Goal: Use online tool/utility: Utilize a website feature to perform a specific function

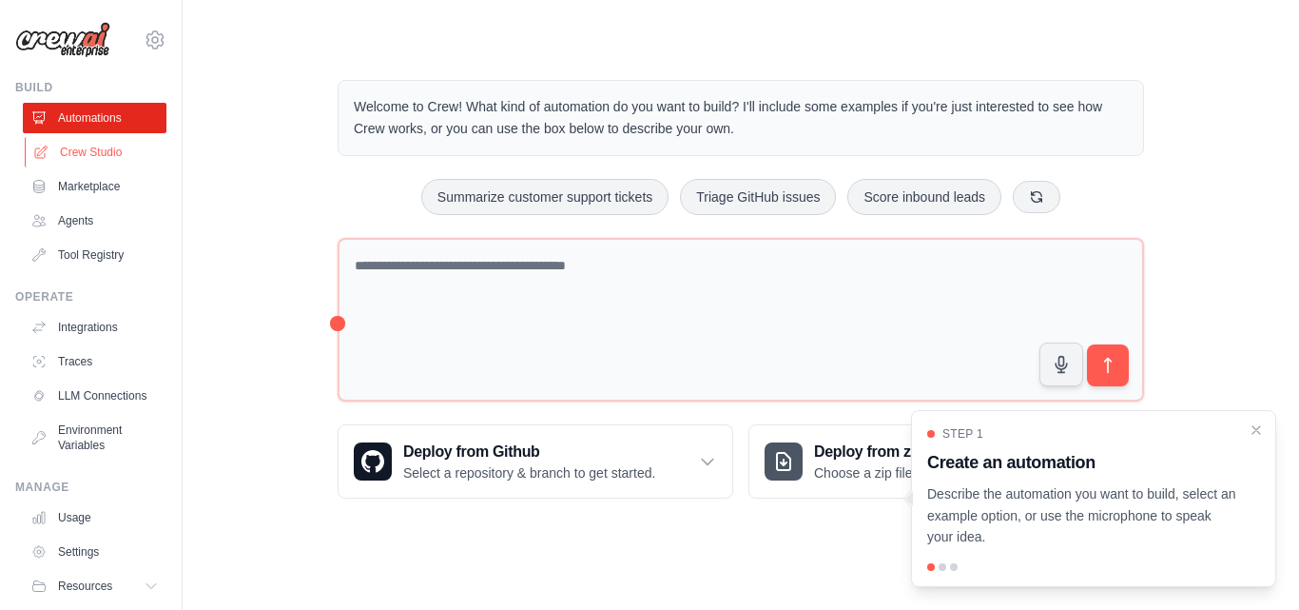
click at [64, 152] on link "Crew Studio" at bounding box center [97, 152] width 144 height 30
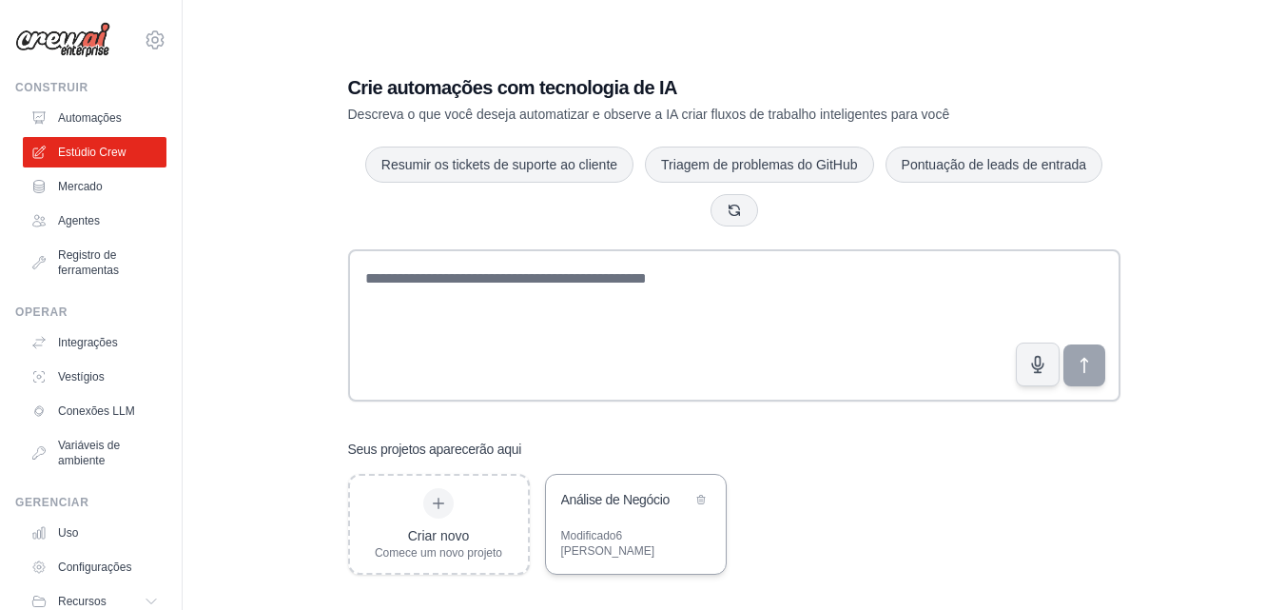
click at [617, 507] on font "Análise de Negócio" at bounding box center [615, 499] width 108 height 15
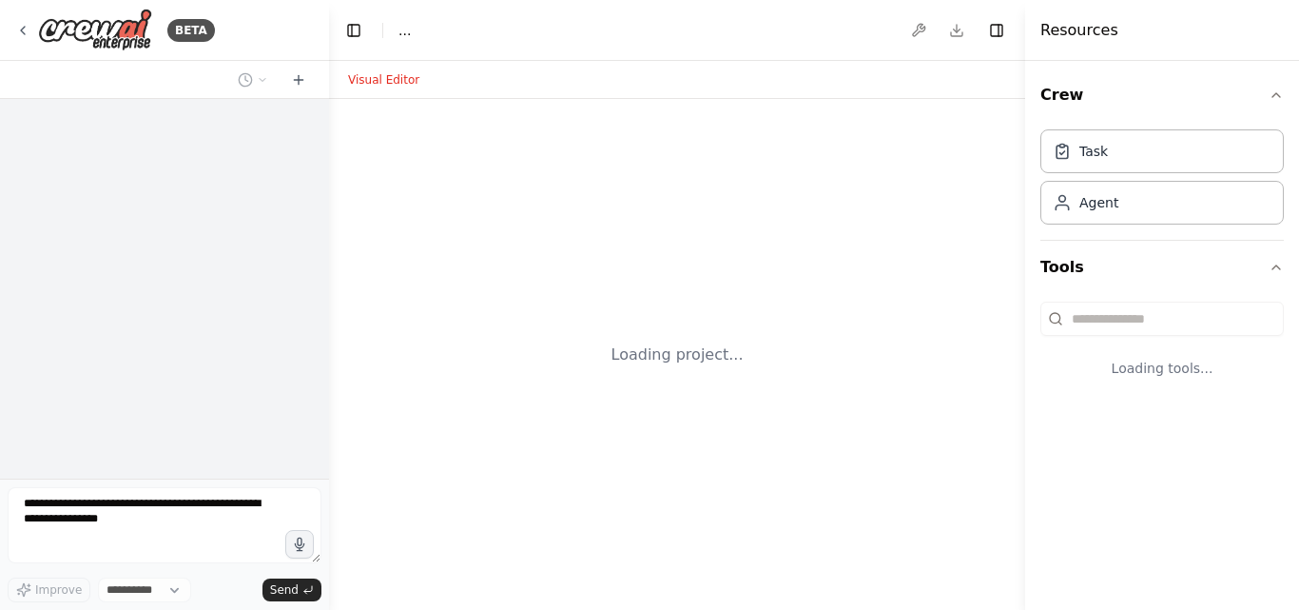
select select "****"
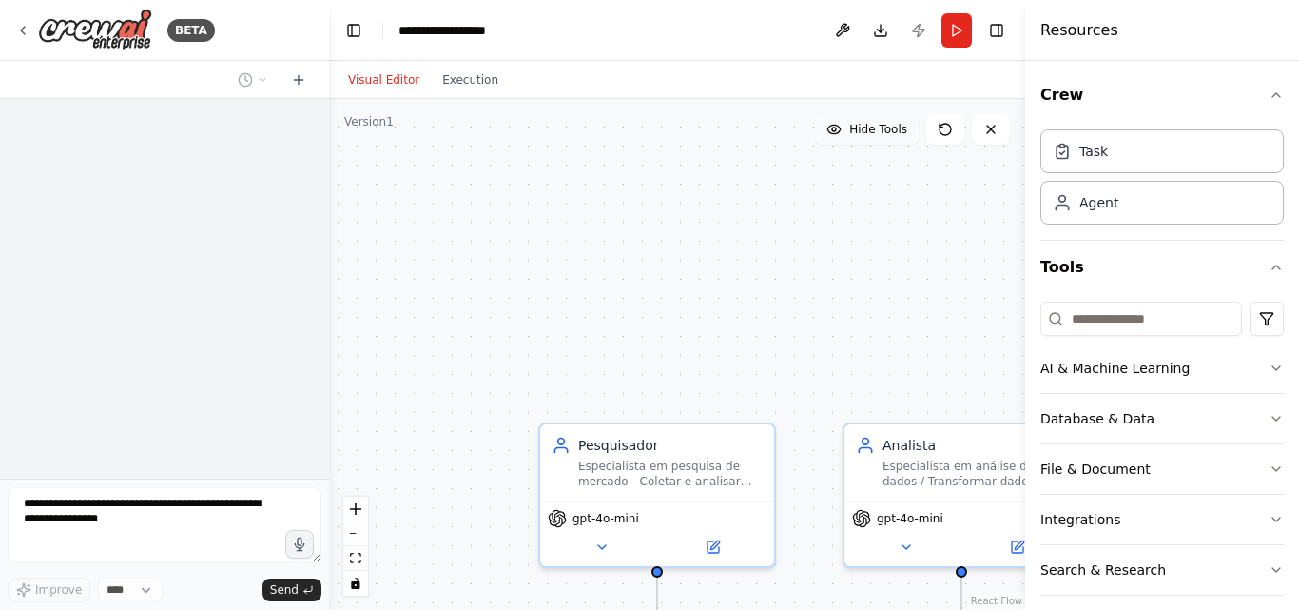
scroll to position [622, 0]
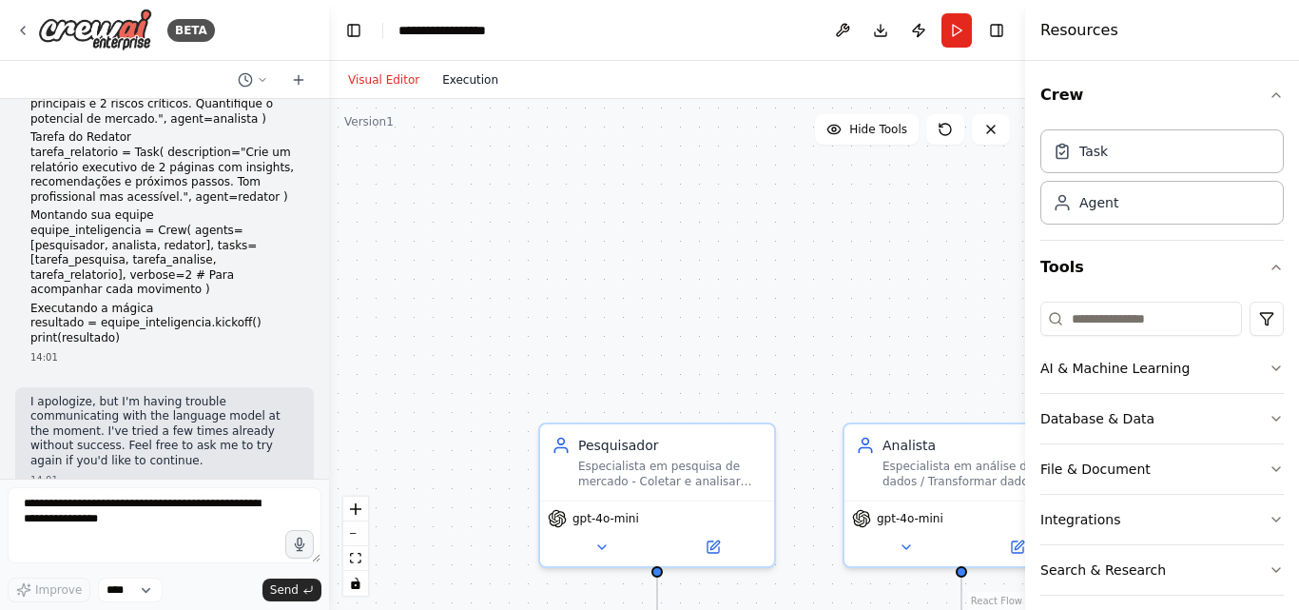
click at [449, 73] on button "Execution" at bounding box center [470, 79] width 79 height 23
click at [410, 83] on button "Visual Editor" at bounding box center [384, 79] width 94 height 23
click at [971, 39] on button "Run" at bounding box center [957, 30] width 30 height 34
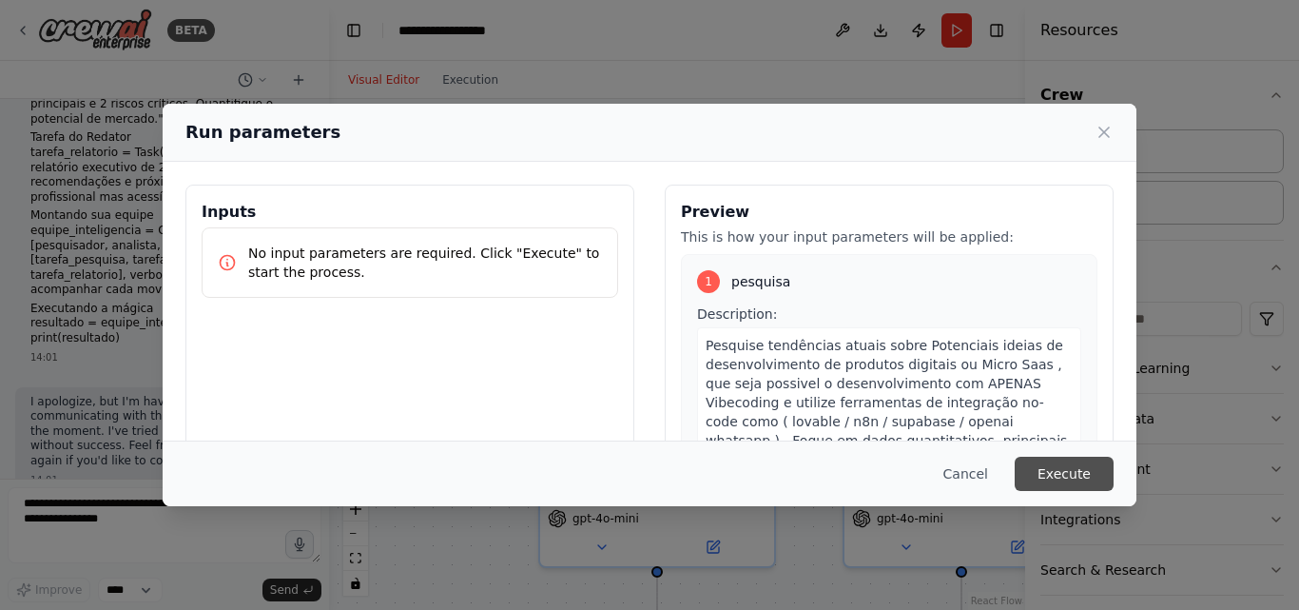
click at [1042, 478] on button "Execute" at bounding box center [1064, 474] width 99 height 34
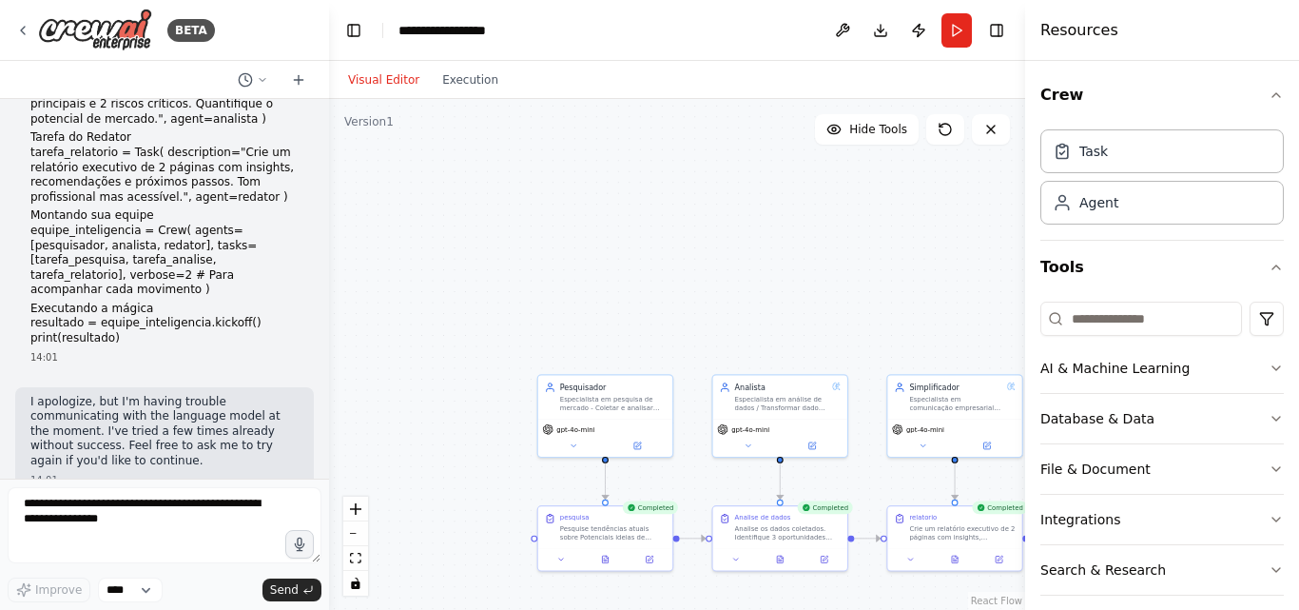
drag, startPoint x: 889, startPoint y: 320, endPoint x: 698, endPoint y: 253, distance: 202.5
click at [664, 272] on div ".deletable-edge-delete-btn { width: 20px; height: 20px; border: 0px solid #ffff…" at bounding box center [677, 354] width 696 height 511
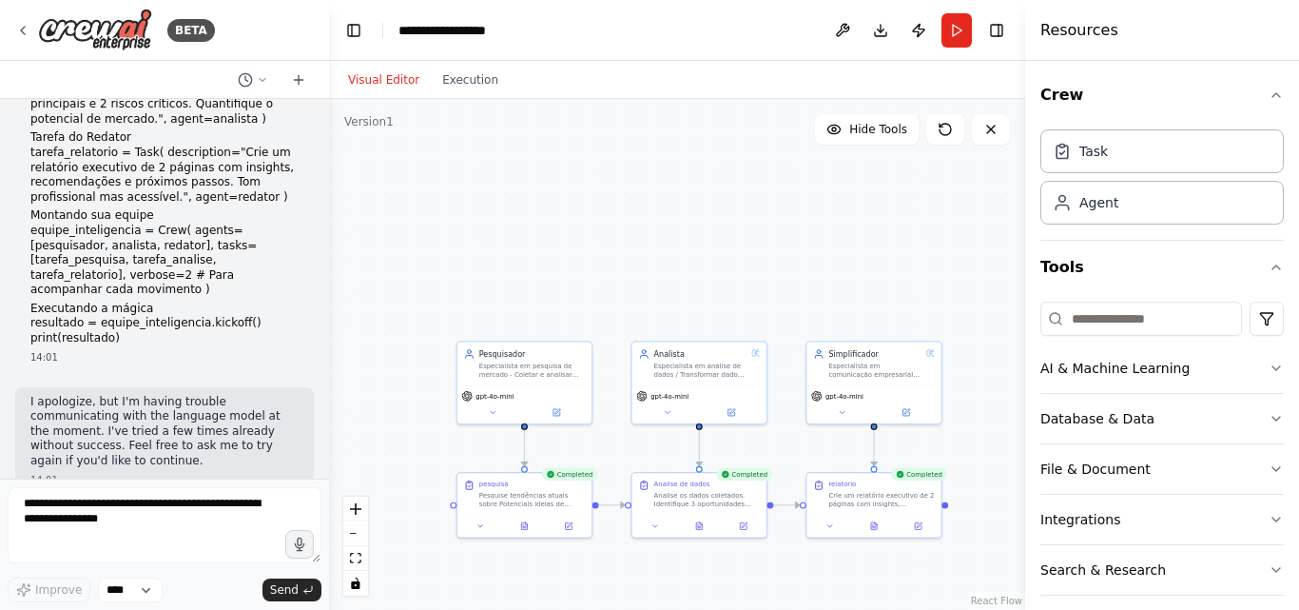
click at [474, 94] on div "Visual Editor Execution" at bounding box center [423, 80] width 173 height 38
click at [474, 90] on button "Execution" at bounding box center [470, 79] width 79 height 23
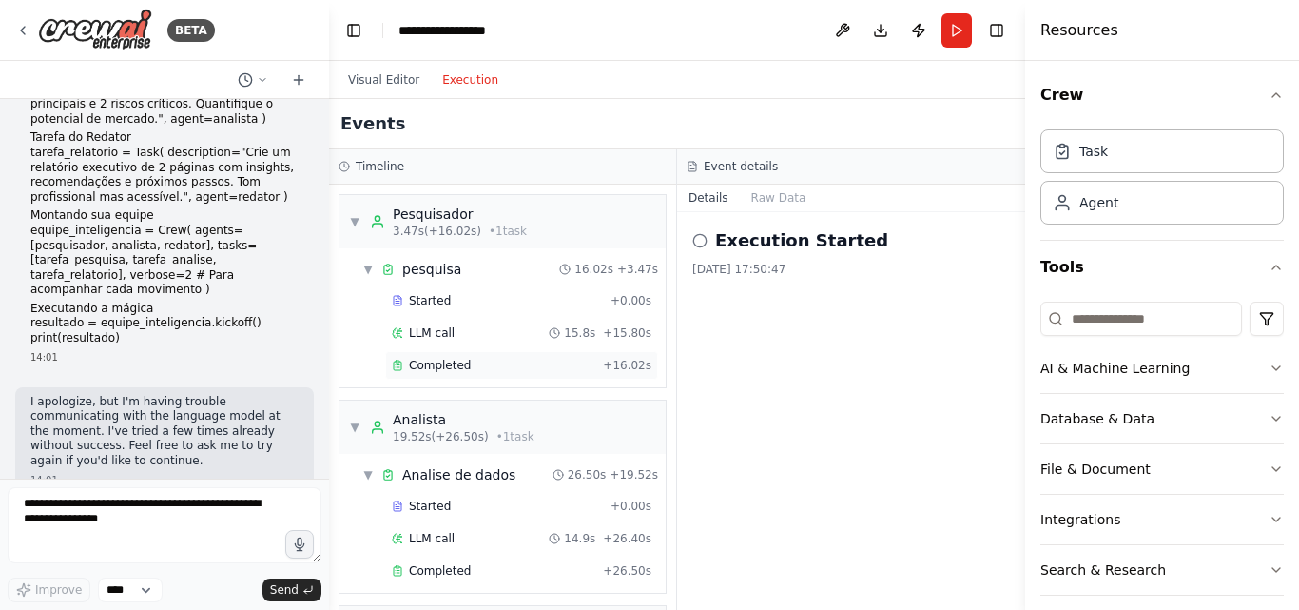
click at [497, 362] on div "Completed" at bounding box center [494, 365] width 204 height 15
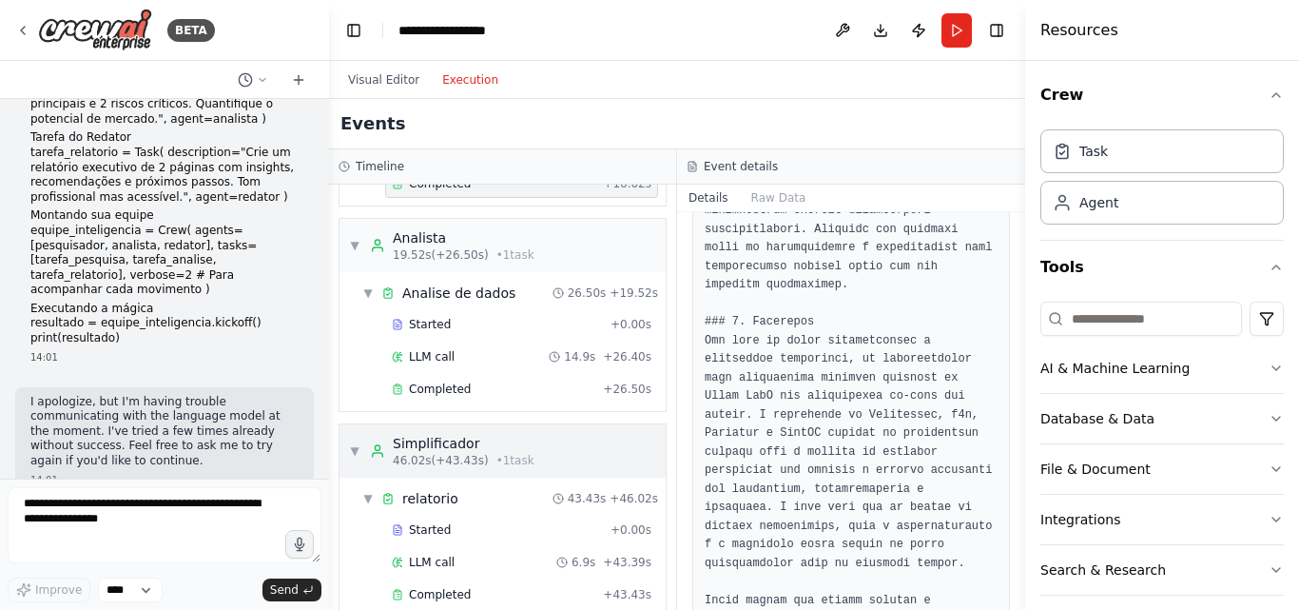
scroll to position [190, 0]
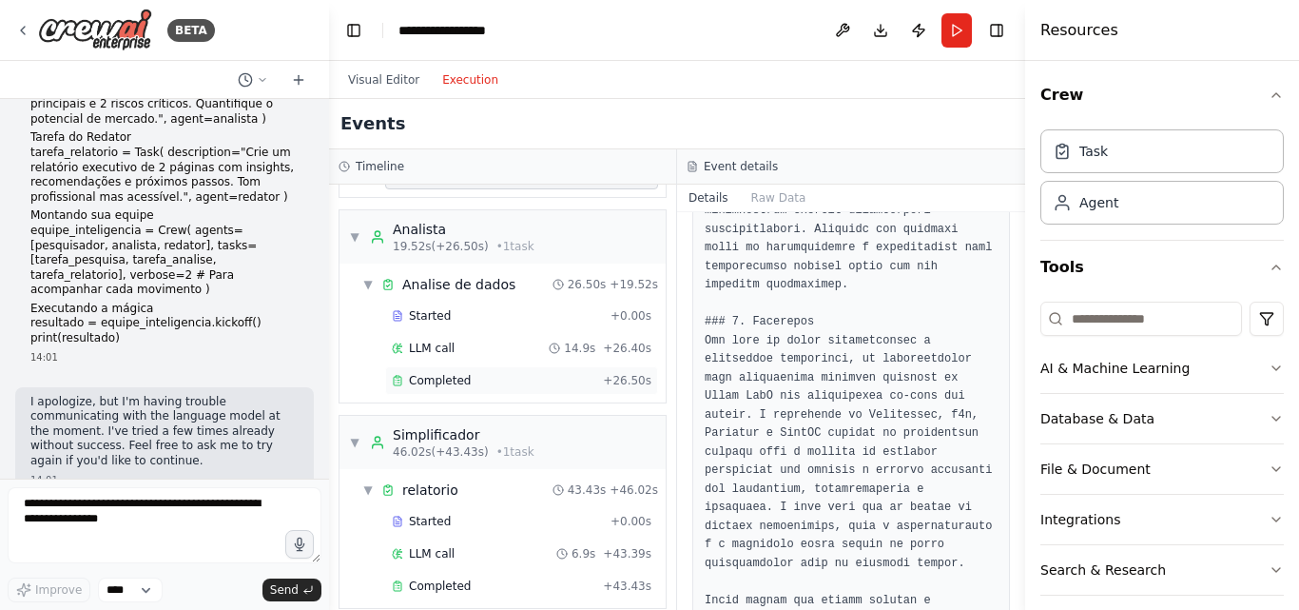
click at [462, 385] on span "Completed" at bounding box center [440, 380] width 62 height 15
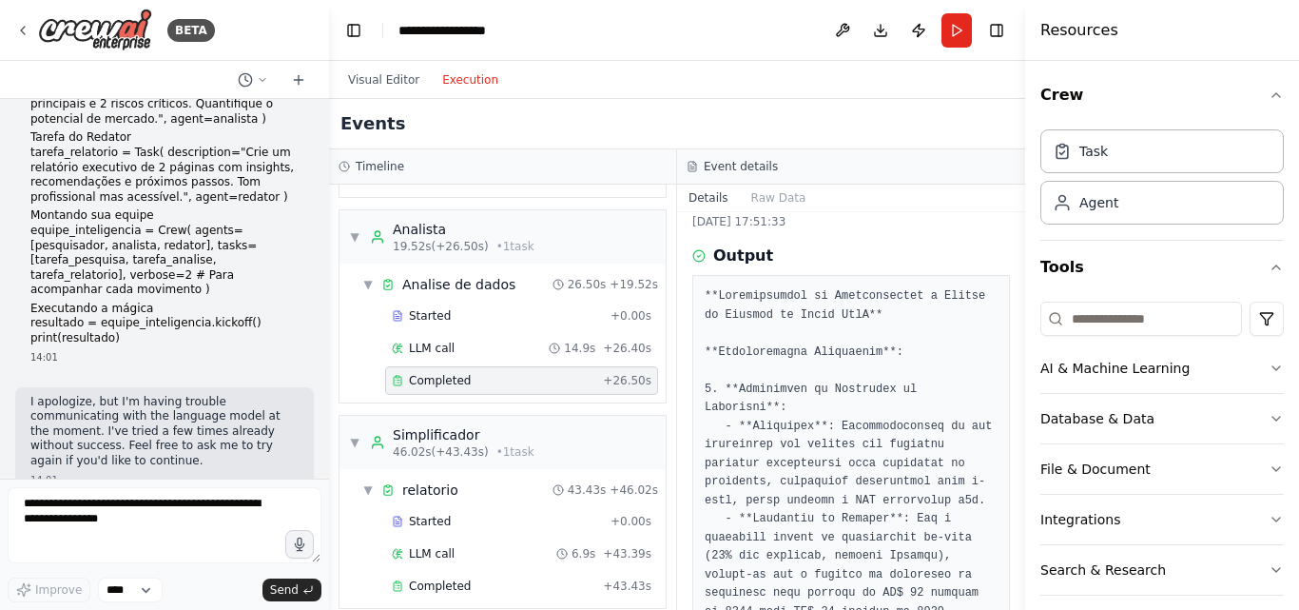
scroll to position [143, 0]
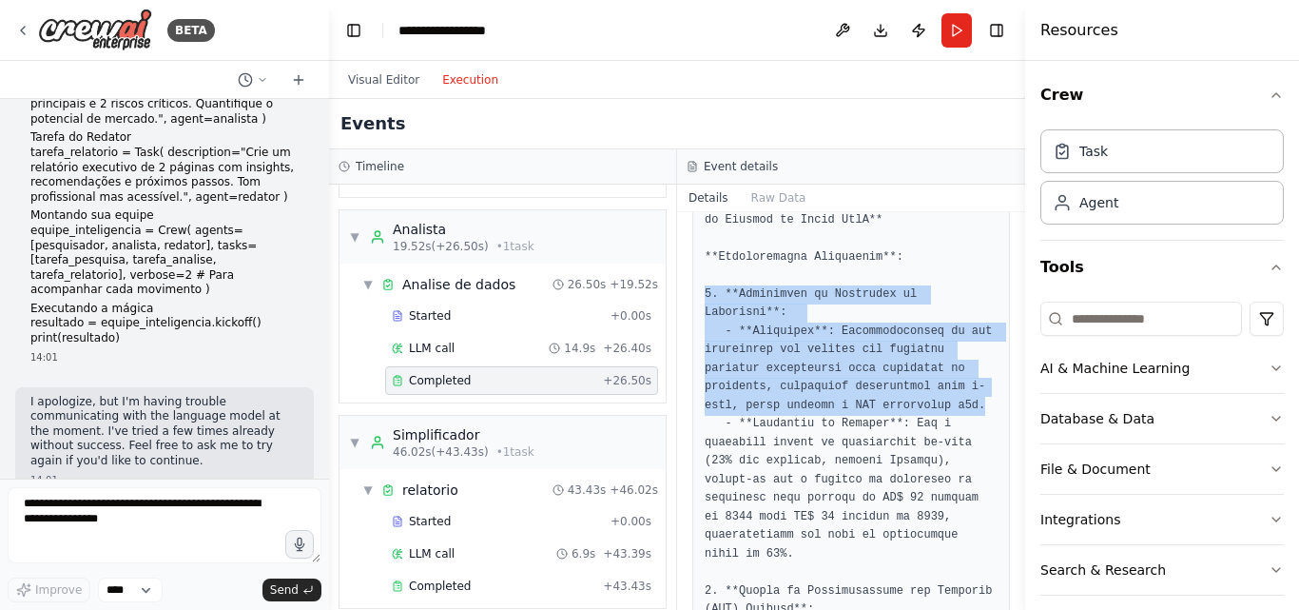
drag, startPoint x: 707, startPoint y: 291, endPoint x: 925, endPoint y: 391, distance: 239.6
copy pre "1. **Plataforma de Automação de Marketing**: - **Descrição**: Desenvolvimento d…"
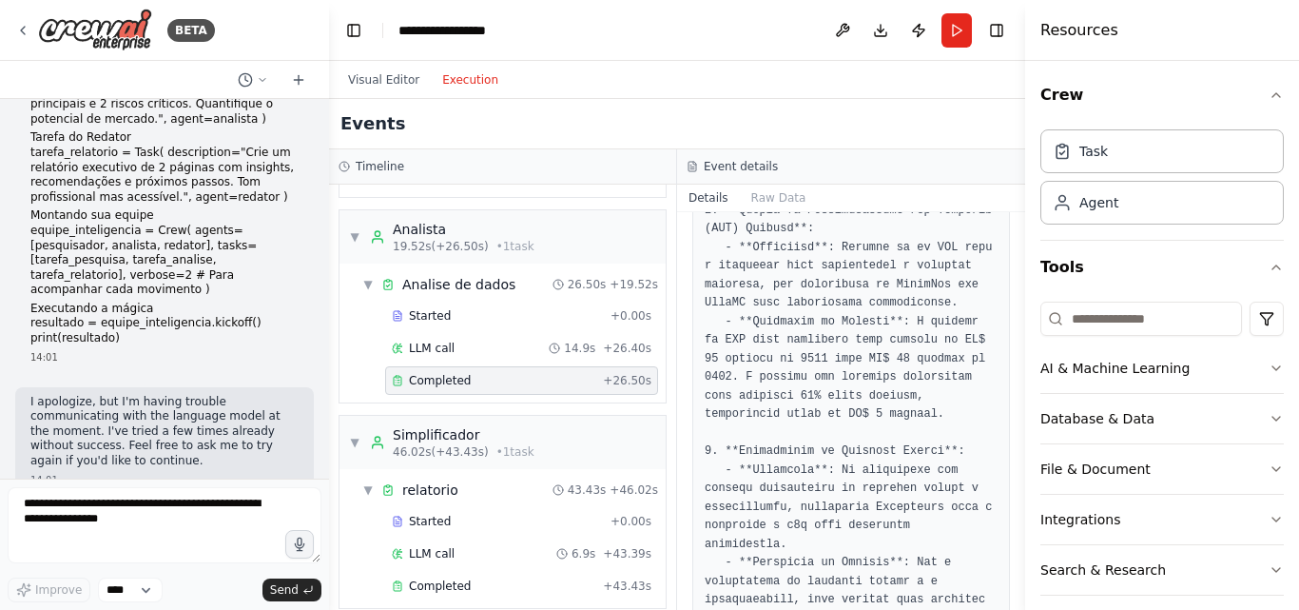
scroll to position [428, 0]
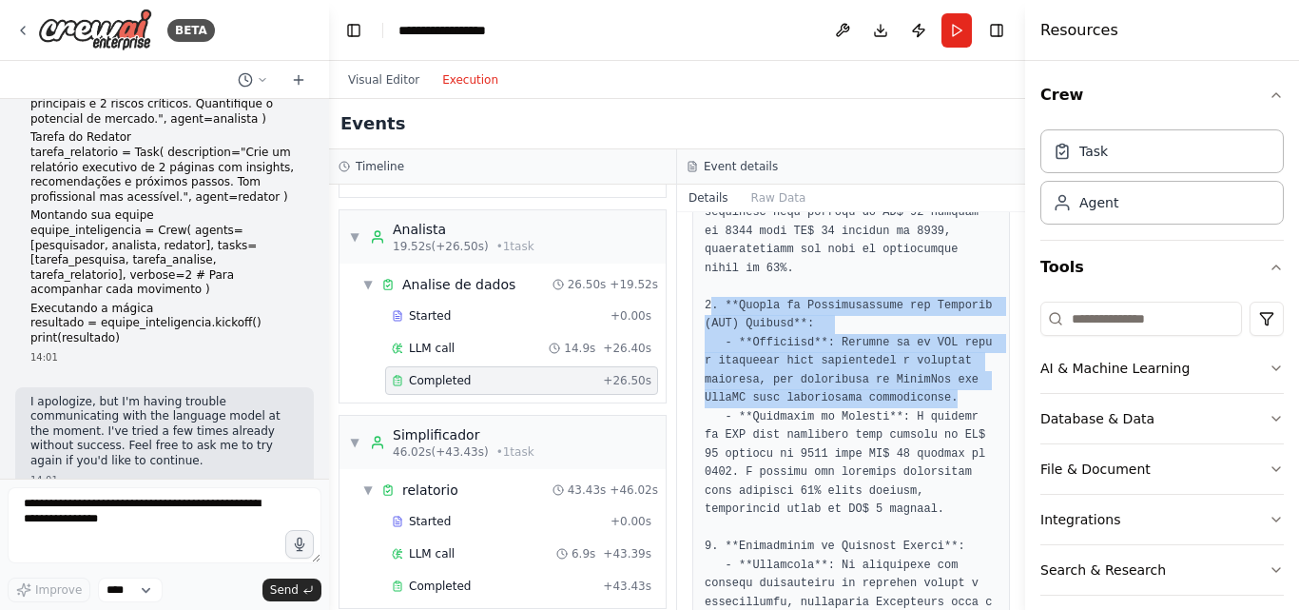
drag, startPoint x: 711, startPoint y: 271, endPoint x: 956, endPoint y: 359, distance: 260.6
copy pre ". **Gestão de Relacionamento com Clientes (CRM) Simples**: - **Descrição**: Cri…"
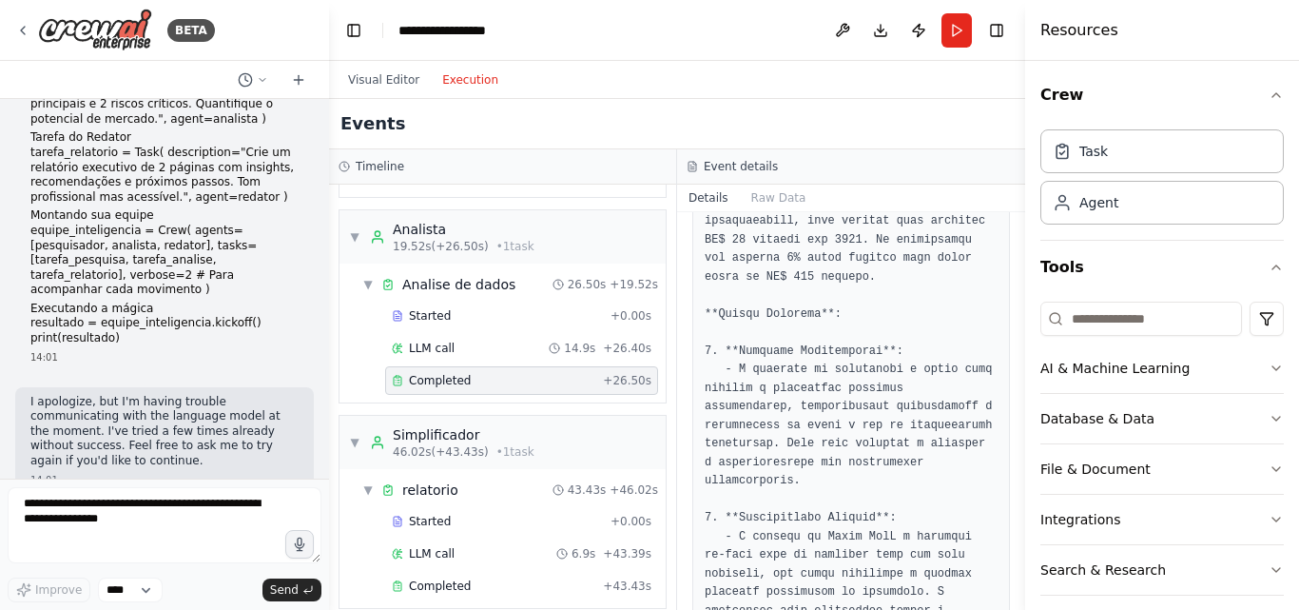
scroll to position [904, 0]
drag, startPoint x: 792, startPoint y: 330, endPoint x: 857, endPoint y: 330, distance: 64.7
click at [849, 330] on pre at bounding box center [851, 331] width 293 height 1800
click at [870, 344] on pre at bounding box center [851, 331] width 293 height 1800
drag, startPoint x: 721, startPoint y: 353, endPoint x: 918, endPoint y: 353, distance: 196.9
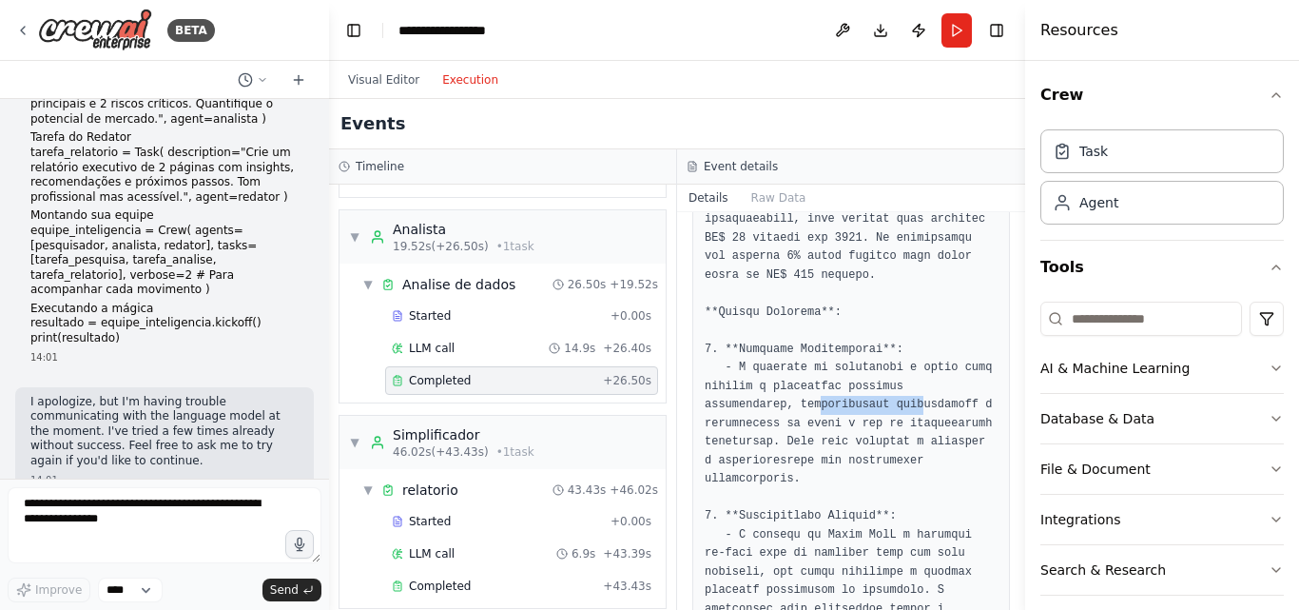
click at [908, 353] on pre at bounding box center [851, 331] width 293 height 1800
click at [919, 361] on pre at bounding box center [851, 331] width 293 height 1800
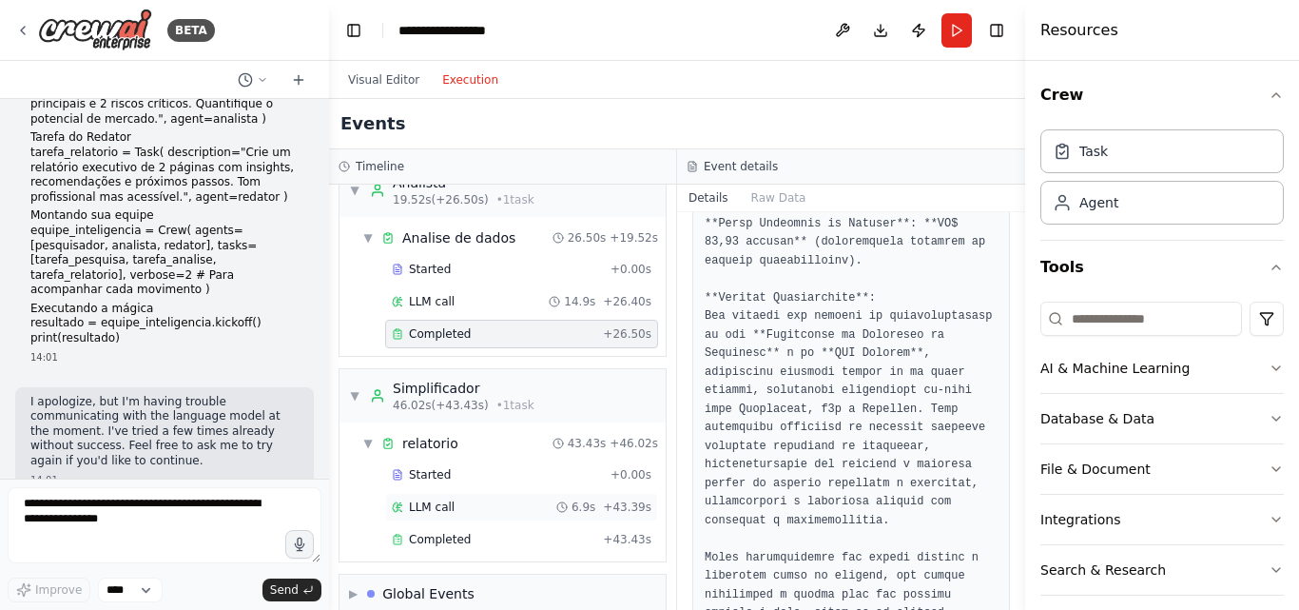
scroll to position [262, 0]
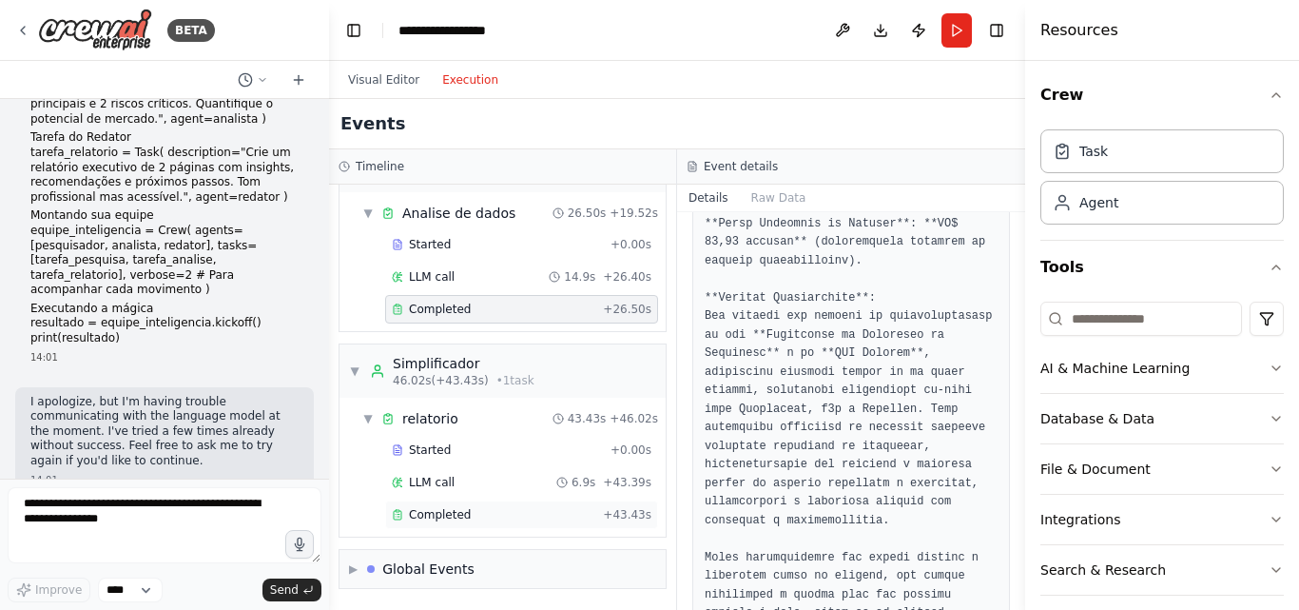
click at [478, 521] on div "Completed" at bounding box center [494, 514] width 204 height 15
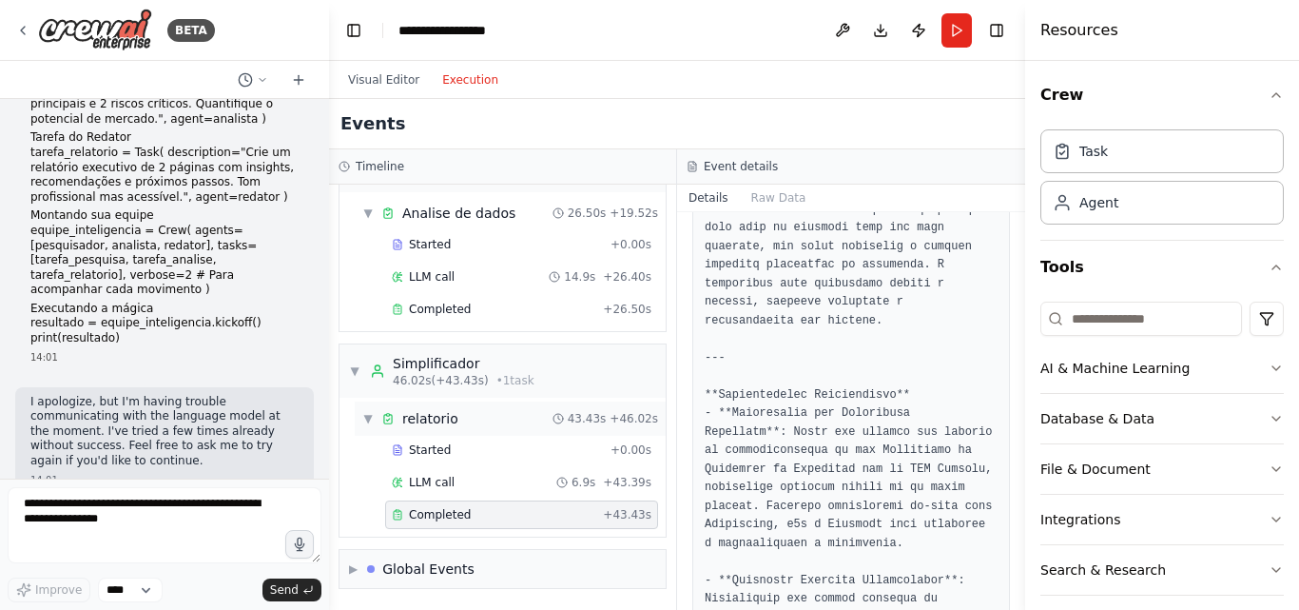
scroll to position [1665, 0]
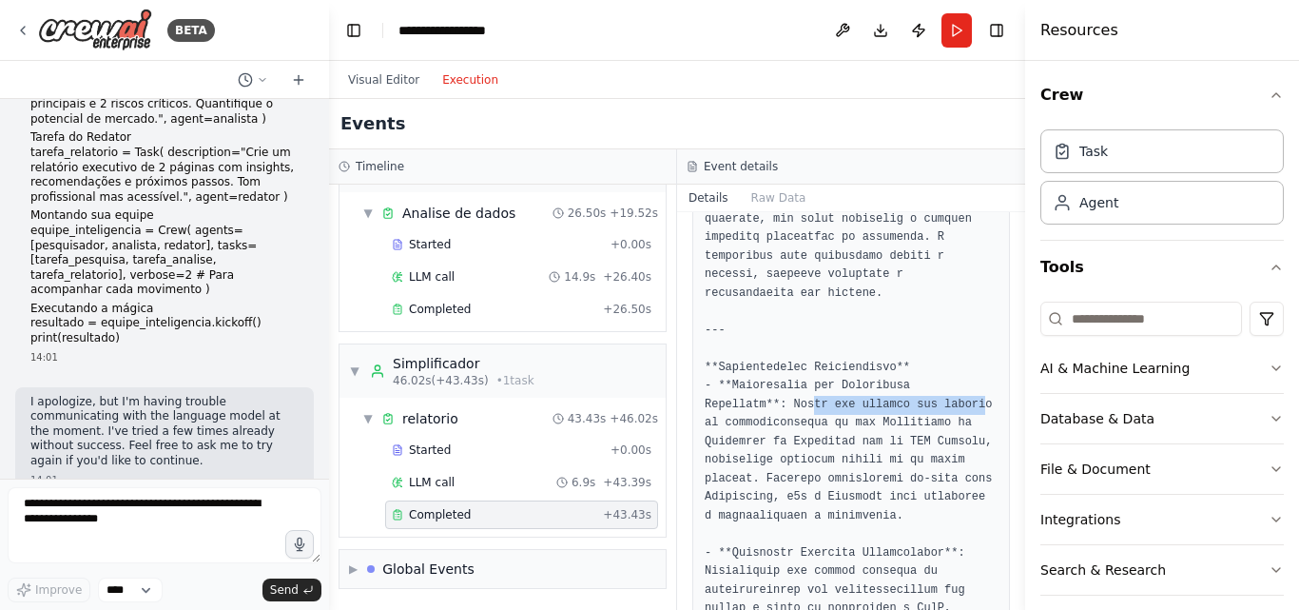
drag, startPoint x: 724, startPoint y: 333, endPoint x: 882, endPoint y: 333, distance: 157.9
click at [882, 333] on pre at bounding box center [851, 80] width 293 height 2820
click at [892, 362] on pre at bounding box center [851, 80] width 293 height 2820
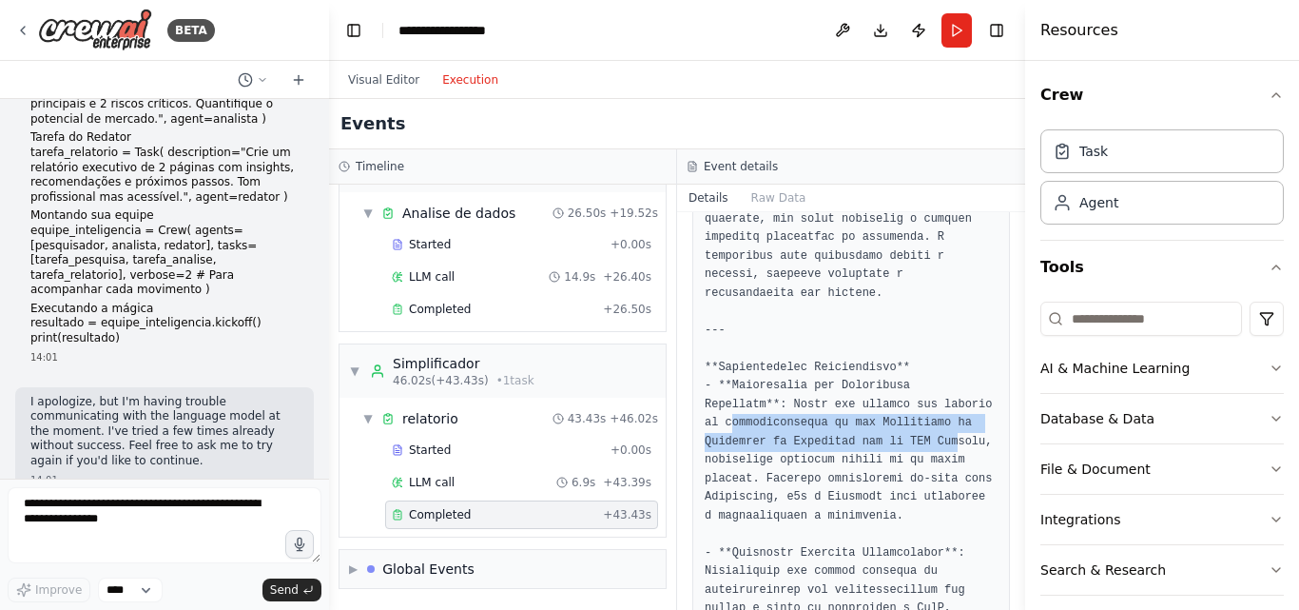
drag, startPoint x: 709, startPoint y: 344, endPoint x: 936, endPoint y: 362, distance: 228.1
click at [936, 362] on pre at bounding box center [851, 80] width 293 height 2820
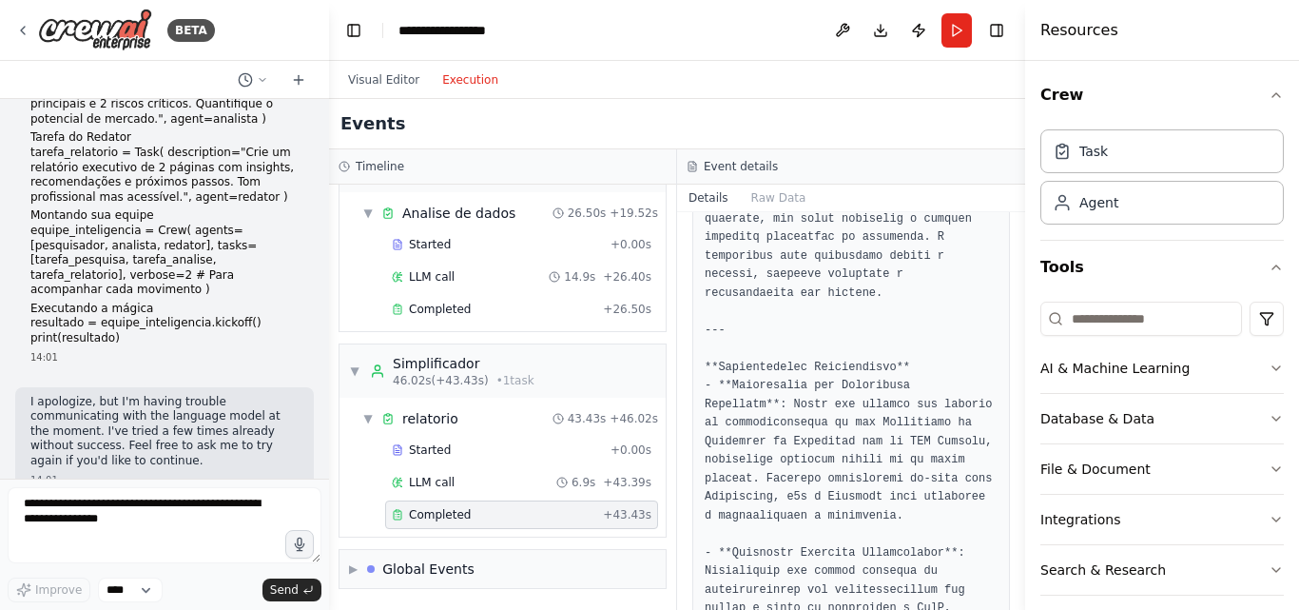
click at [912, 395] on pre at bounding box center [851, 80] width 293 height 2820
drag, startPoint x: 866, startPoint y: 371, endPoint x: 749, endPoint y: 403, distance: 121.4
click at [749, 403] on pre at bounding box center [851, 80] width 293 height 2820
drag, startPoint x: 772, startPoint y: 404, endPoint x: 749, endPoint y: 422, distance: 29.9
click at [749, 422] on pre at bounding box center [851, 80] width 293 height 2820
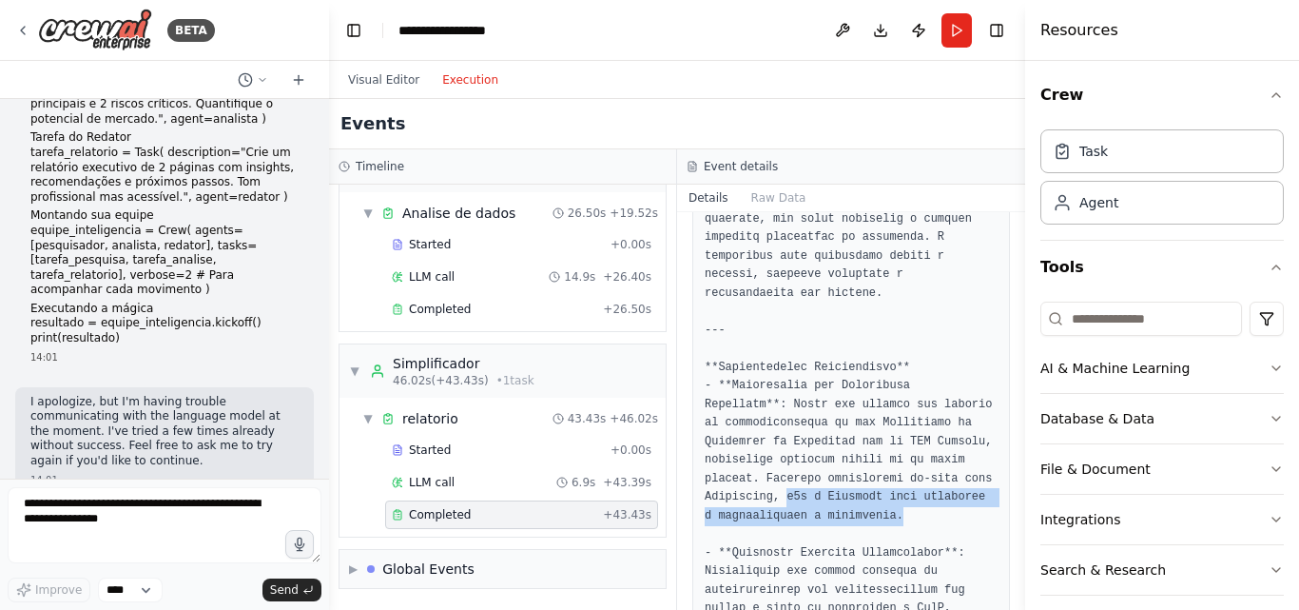
drag, startPoint x: 777, startPoint y: 419, endPoint x: 963, endPoint y: 440, distance: 186.8
click at [963, 440] on pre at bounding box center [851, 80] width 293 height 2820
click at [905, 463] on pre at bounding box center [851, 80] width 293 height 2820
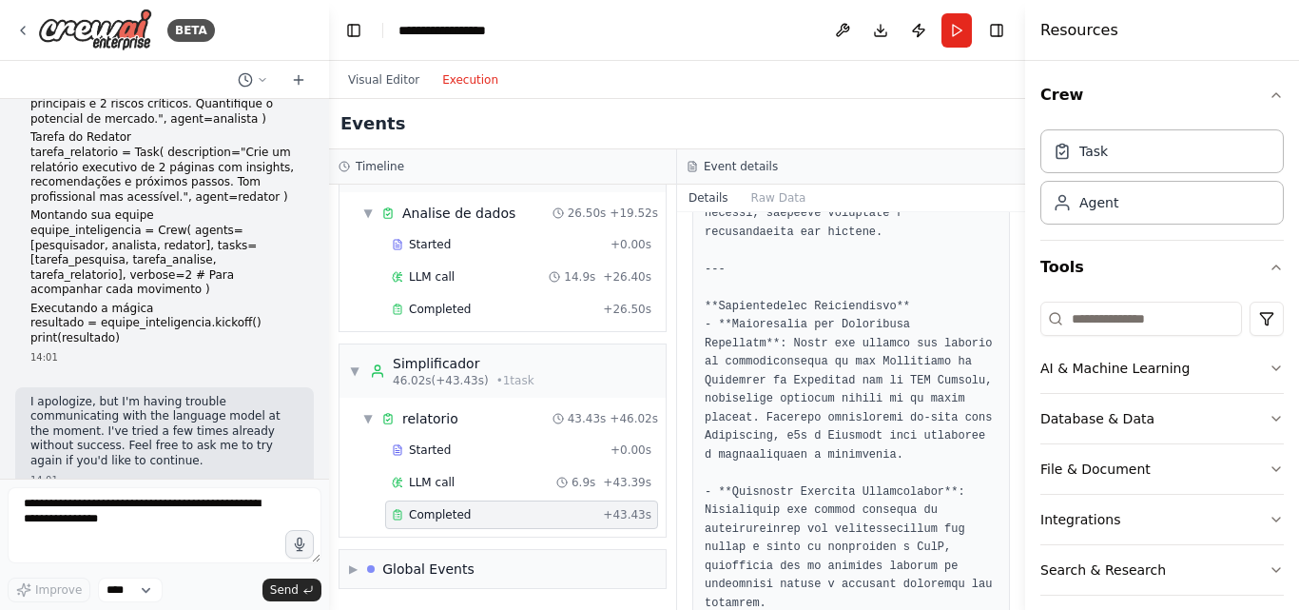
scroll to position [1760, 0]
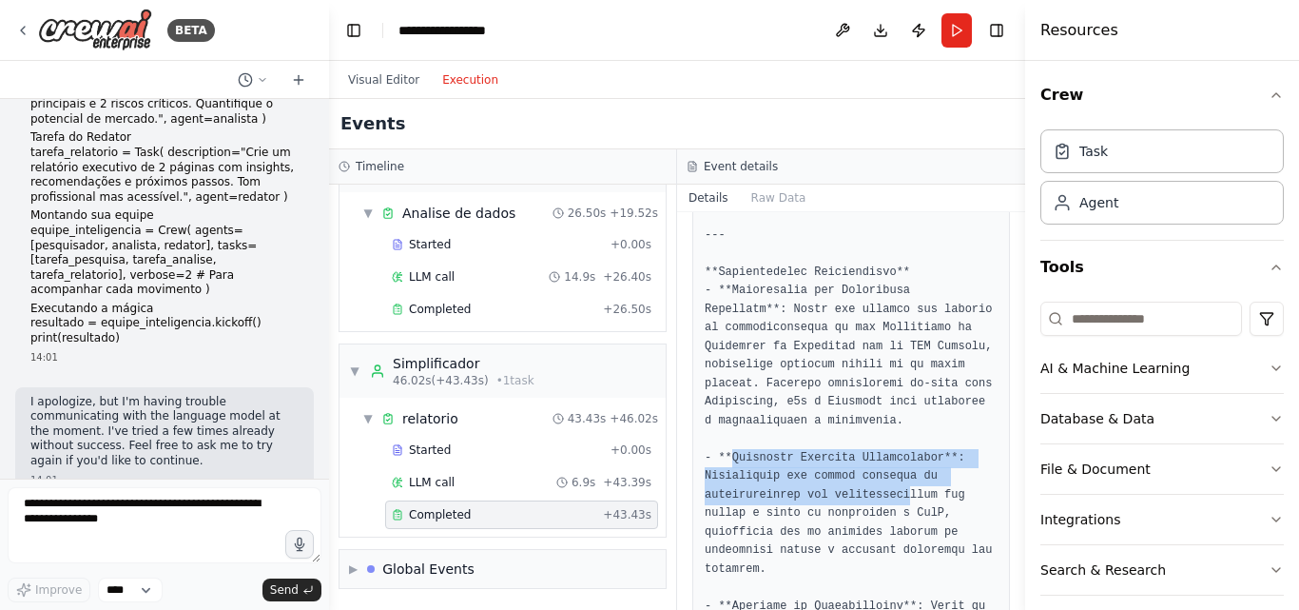
drag, startPoint x: 728, startPoint y: 390, endPoint x: 896, endPoint y: 413, distance: 169.9
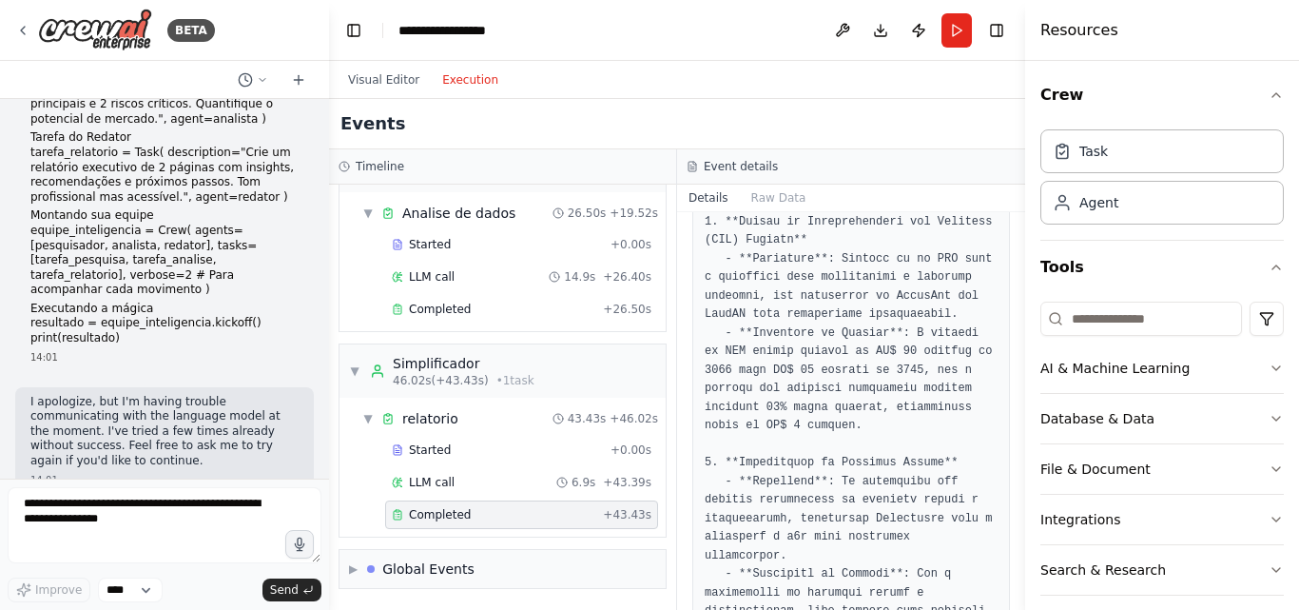
scroll to position [713, 0]
